Goal: Navigation & Orientation: Find specific page/section

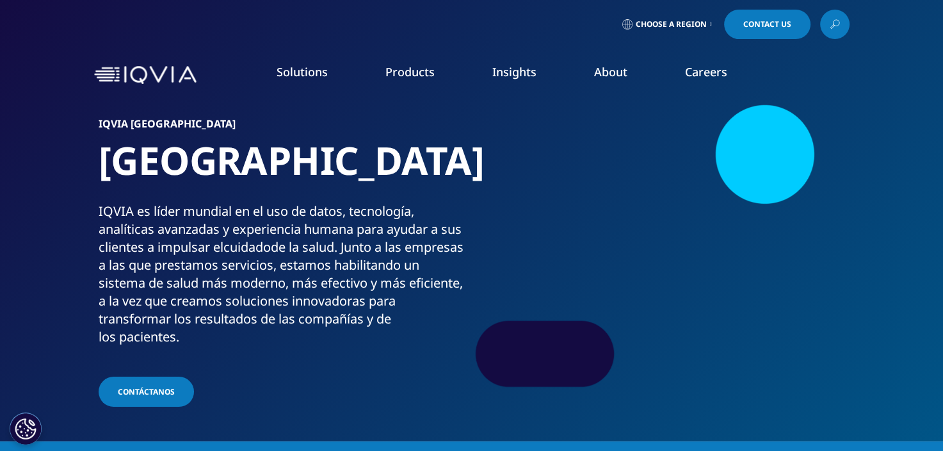
click at [524, 271] on link "Our Locations" at bounding box center [596, 269] width 231 height 14
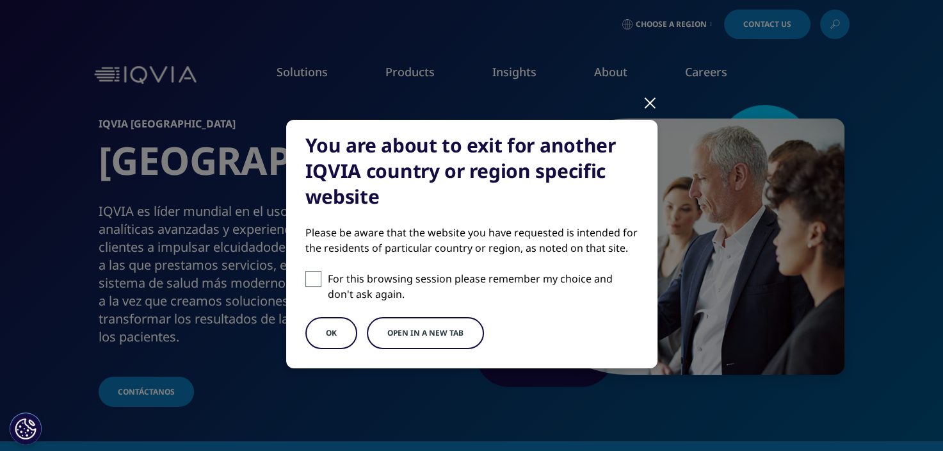
click at [310, 279] on span at bounding box center [313, 279] width 16 height 16
click at [310, 279] on input "For this browsing session please remember my choice and don't ask again." at bounding box center [313, 279] width 16 height 16
click at [312, 276] on span at bounding box center [313, 279] width 16 height 16
click at [312, 276] on input "For this browsing session please remember my choice and don't ask again." at bounding box center [313, 279] width 16 height 16
checkbox input "false"
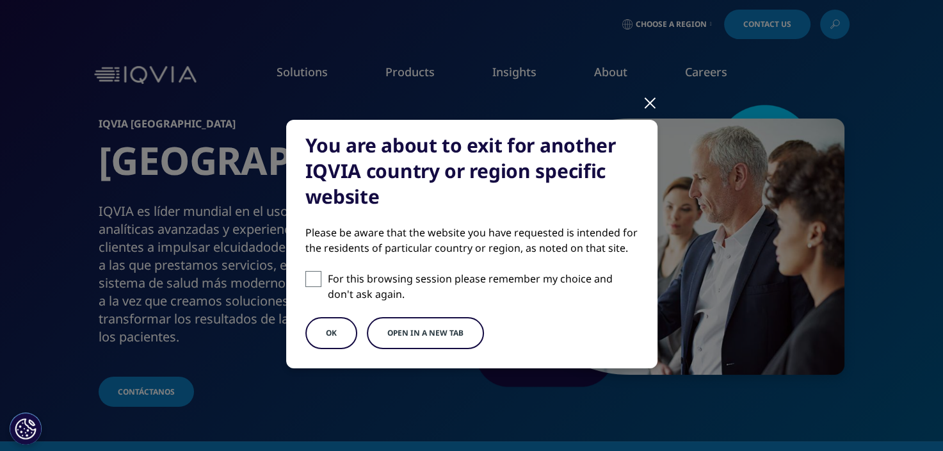
click at [328, 333] on button "OK" at bounding box center [331, 333] width 52 height 32
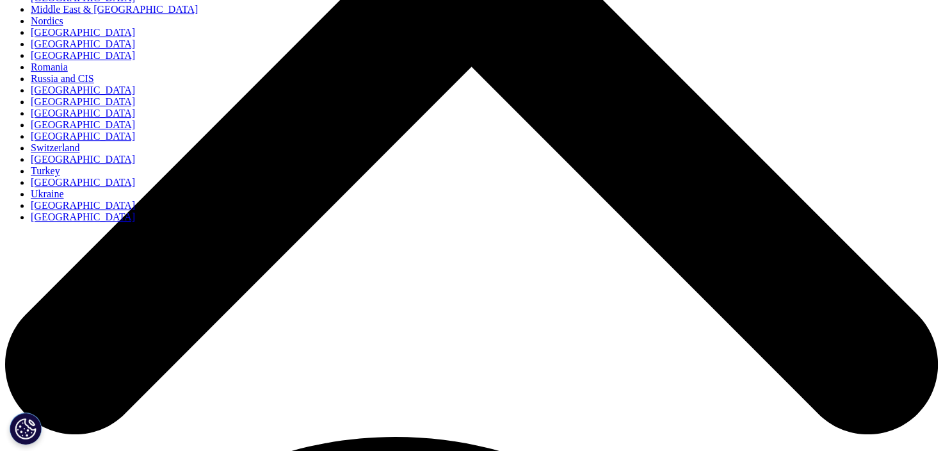
scroll to position [576, 0]
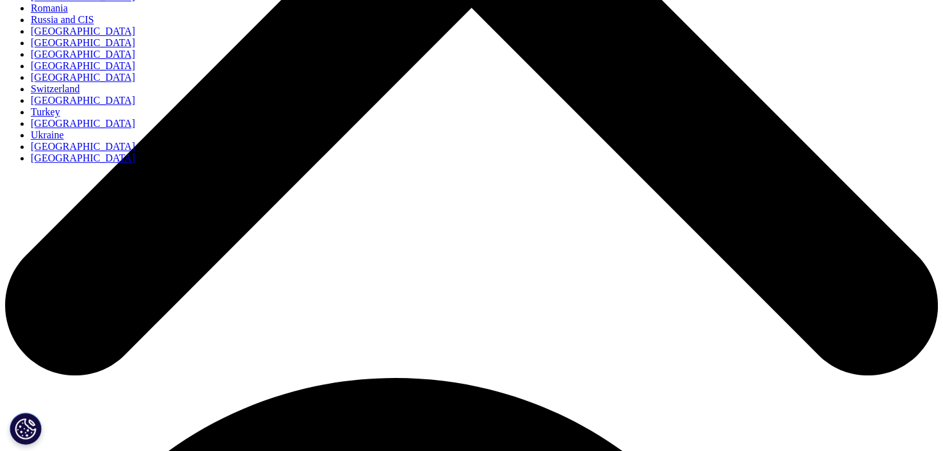
click at [135, 129] on link "[GEOGRAPHIC_DATA]" at bounding box center [83, 123] width 104 height 11
